Goal: Task Accomplishment & Management: Use online tool/utility

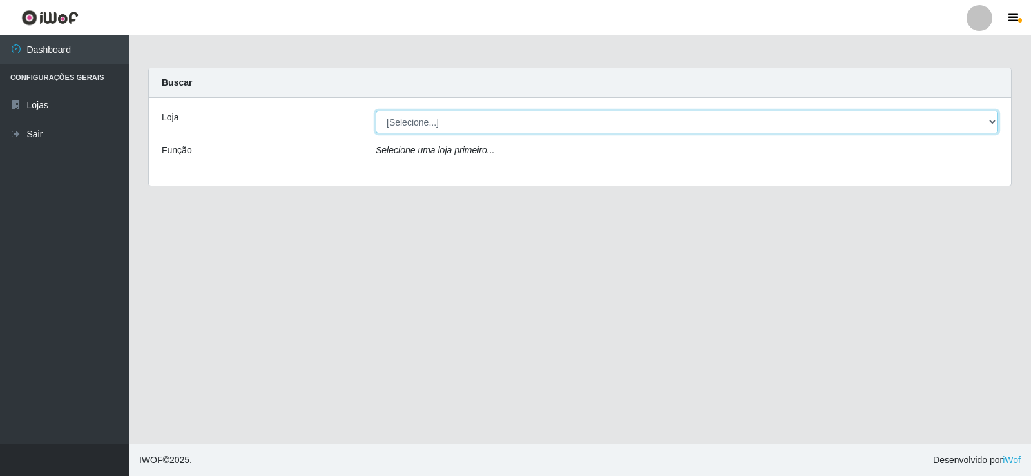
click at [475, 121] on select "[Selecione...] Rede Compras Supermercados - LOJA 2" at bounding box center [687, 122] width 623 height 23
select select "161"
click at [376, 111] on select "[Selecione...] Rede Compras Supermercados - LOJA 2" at bounding box center [687, 122] width 623 height 23
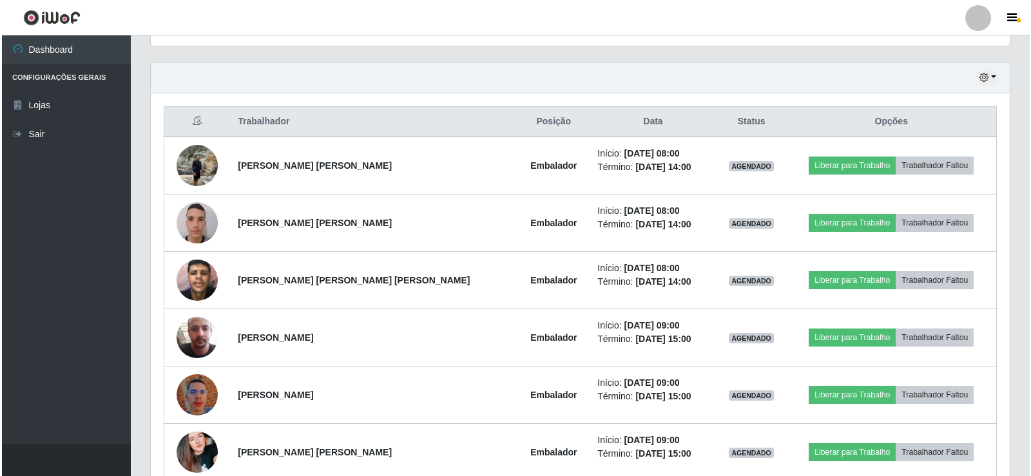
scroll to position [451, 0]
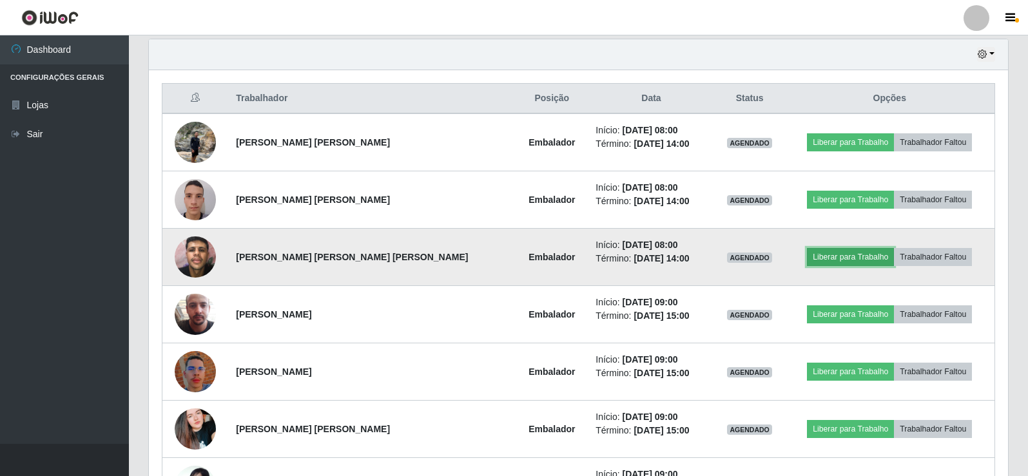
click at [836, 251] on button "Liberar para Trabalho" at bounding box center [850, 257] width 87 height 18
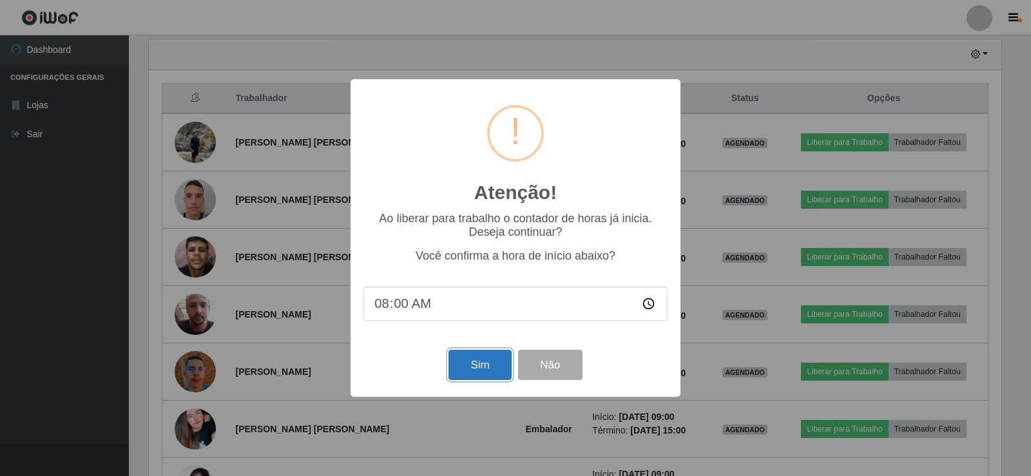
click at [488, 379] on button "Sim" at bounding box center [480, 365] width 63 height 30
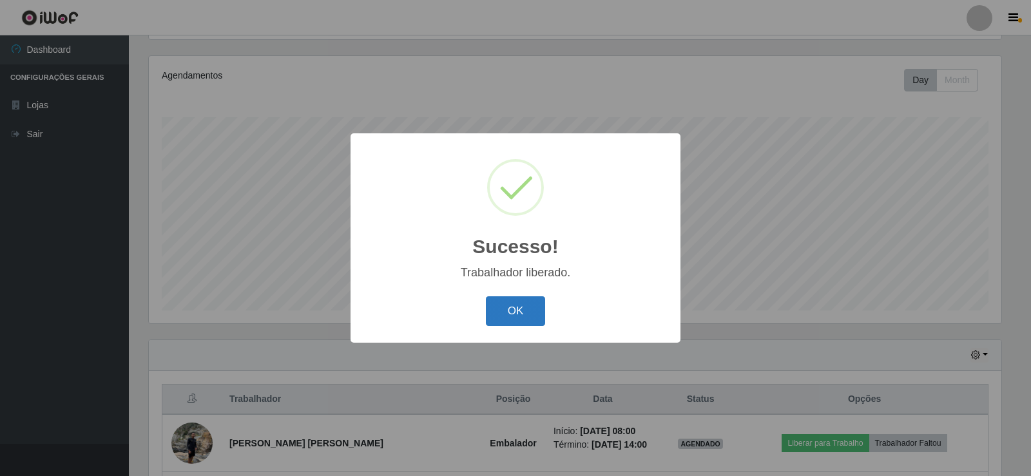
click at [505, 322] on button "OK" at bounding box center [516, 311] width 60 height 30
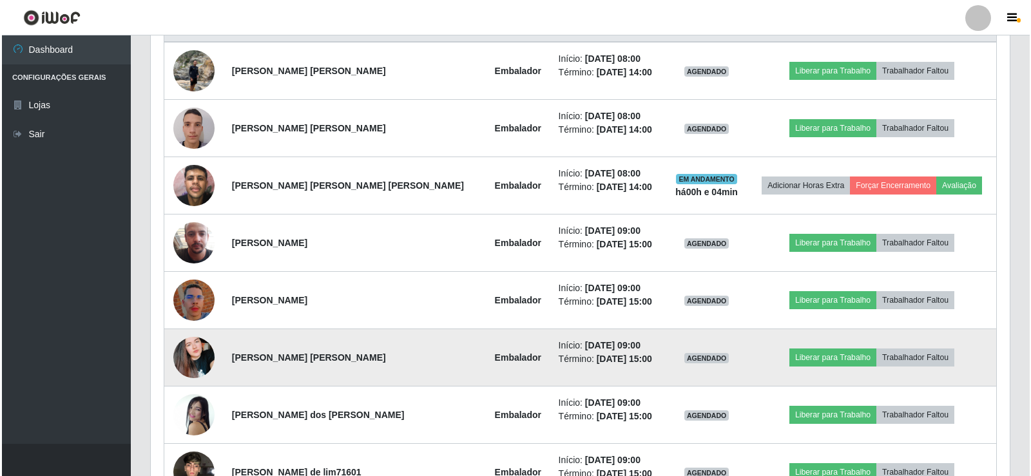
scroll to position [537, 0]
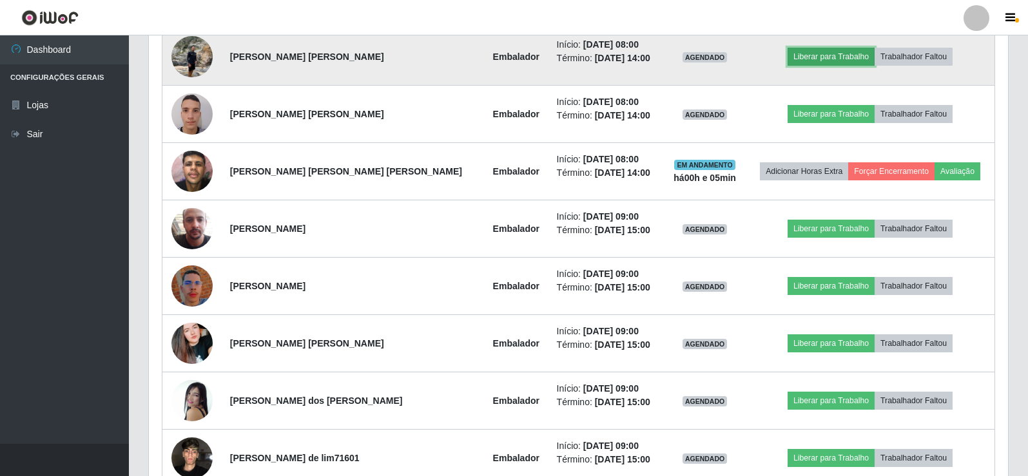
click at [818, 56] on button "Liberar para Trabalho" at bounding box center [831, 57] width 87 height 18
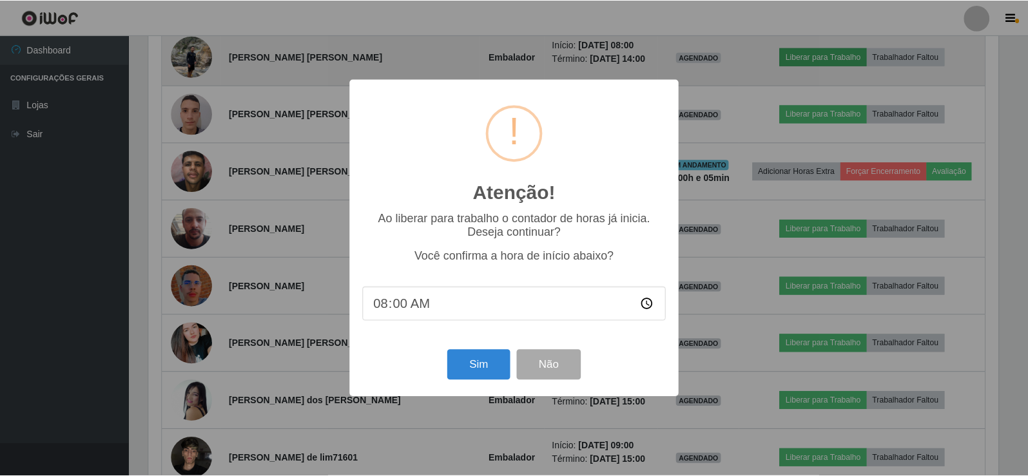
scroll to position [267, 853]
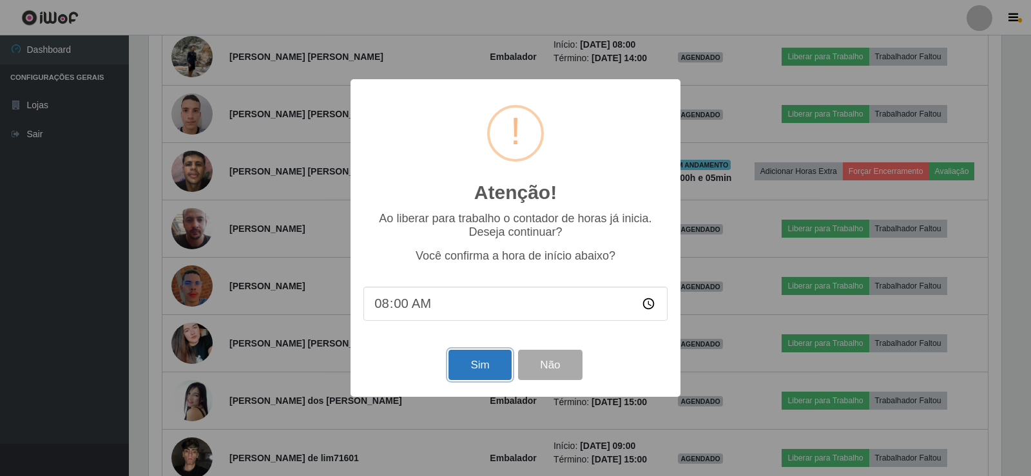
click at [497, 370] on button "Sim" at bounding box center [480, 365] width 63 height 30
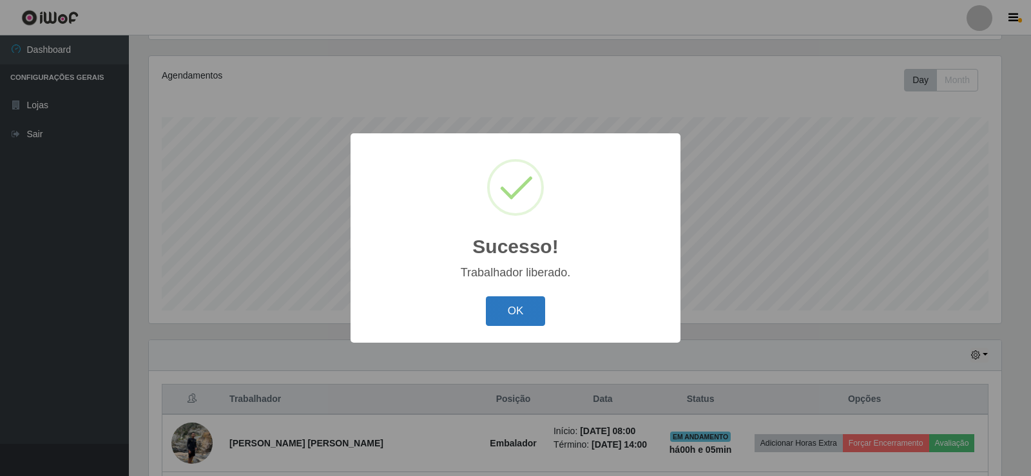
click at [513, 316] on button "OK" at bounding box center [516, 311] width 60 height 30
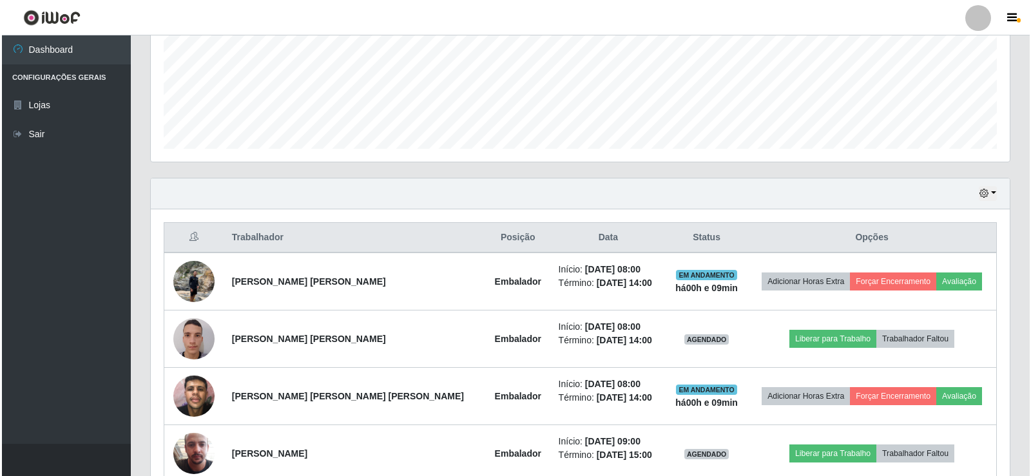
scroll to position [343, 0]
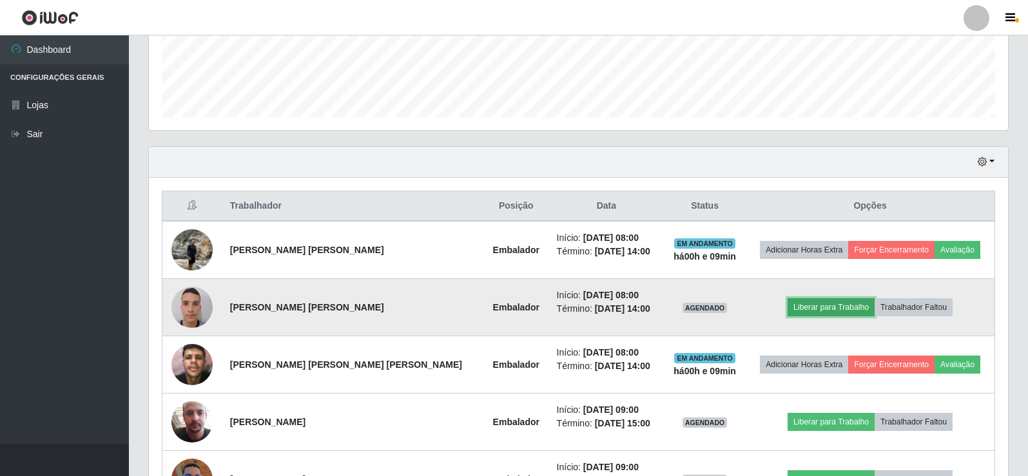
click at [806, 306] on button "Liberar para Trabalho" at bounding box center [831, 307] width 87 height 18
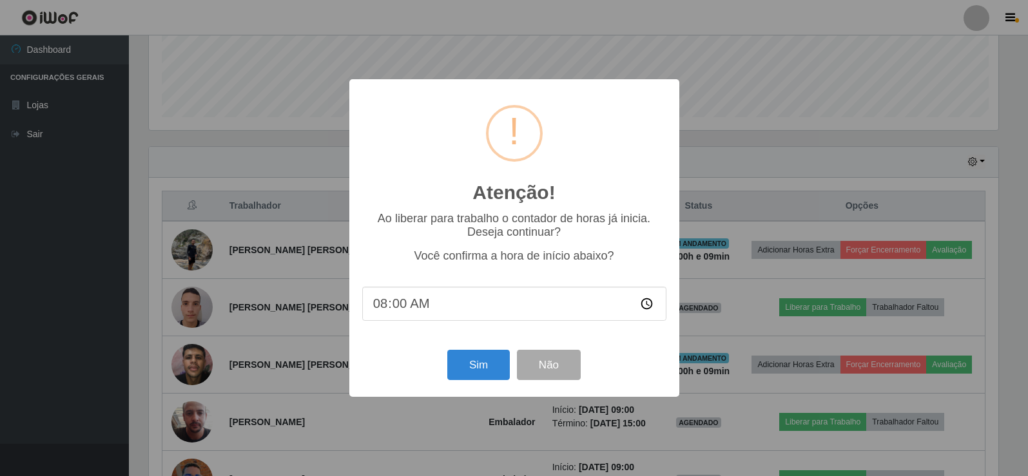
scroll to position [267, 853]
click at [498, 366] on button "Sim" at bounding box center [480, 365] width 63 height 30
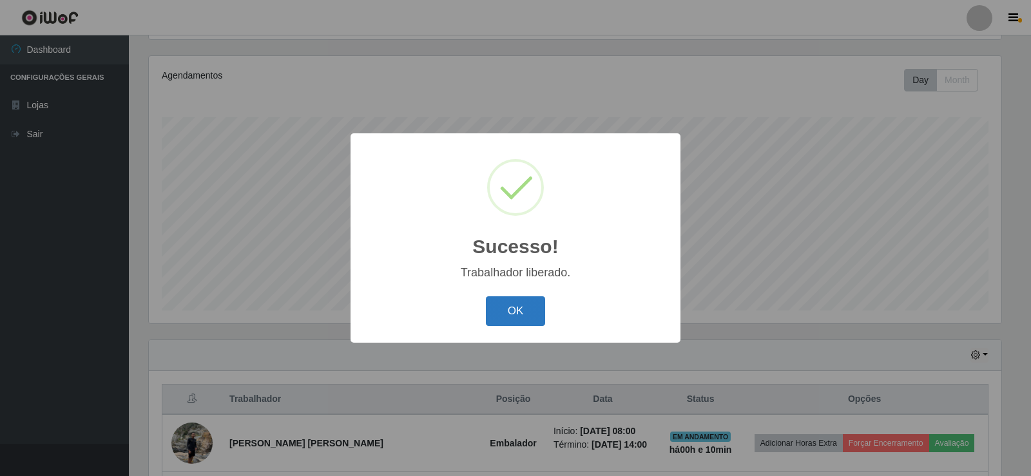
click at [523, 319] on button "OK" at bounding box center [516, 311] width 60 height 30
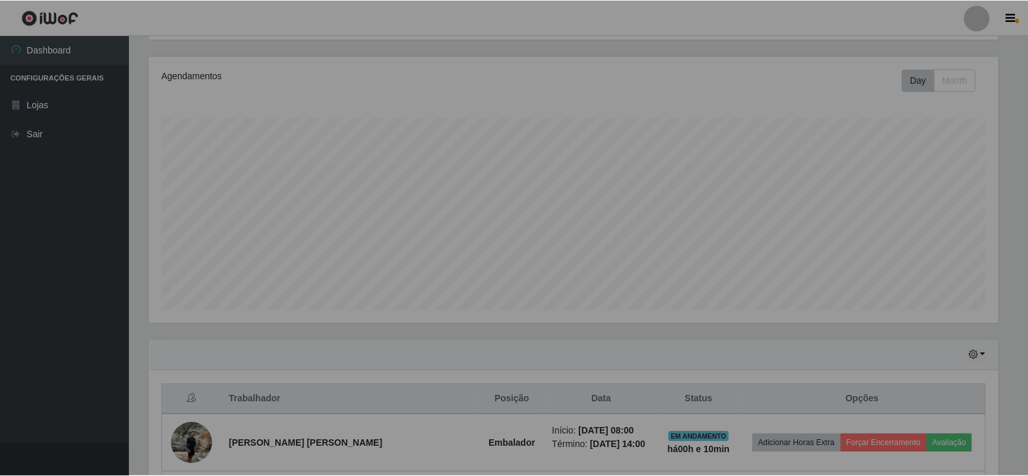
scroll to position [267, 859]
